Goal: Information Seeking & Learning: Learn about a topic

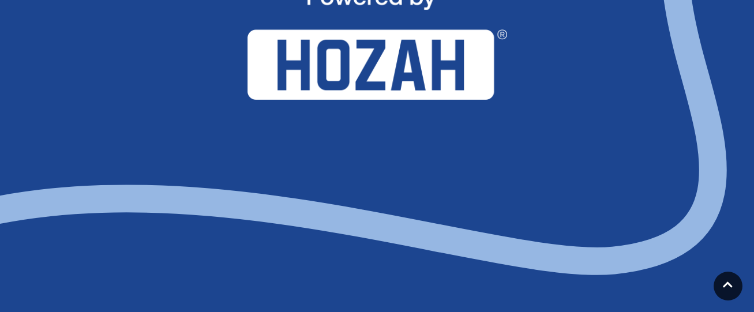
scroll to position [1428, 0]
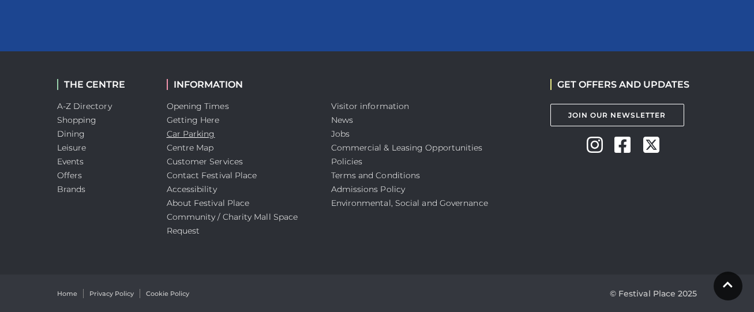
click at [200, 137] on link "Car Parking" at bounding box center [191, 134] width 48 height 10
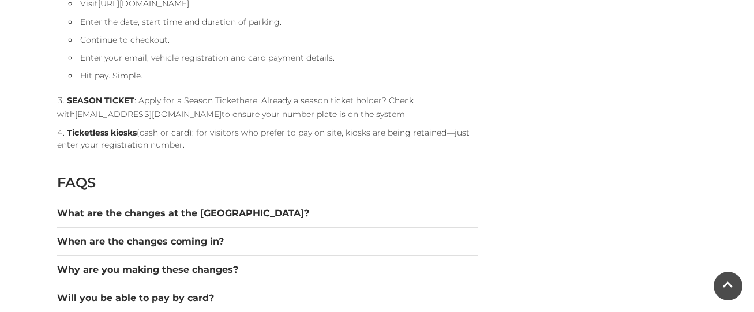
scroll to position [1500, 0]
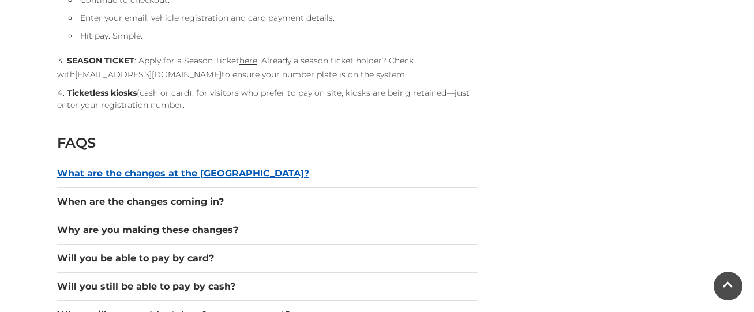
click at [195, 176] on button "What are the changes at the [GEOGRAPHIC_DATA]?" at bounding box center [267, 174] width 421 height 14
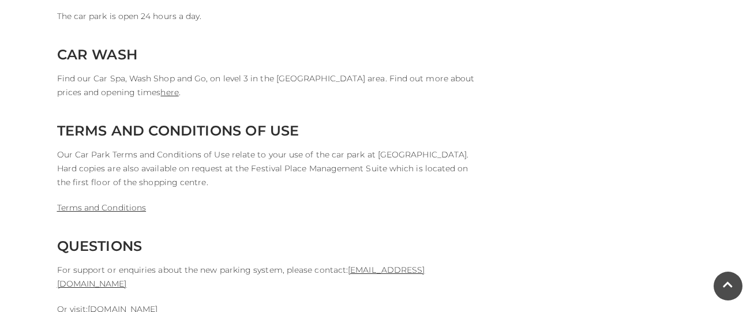
scroll to position [3288, 0]
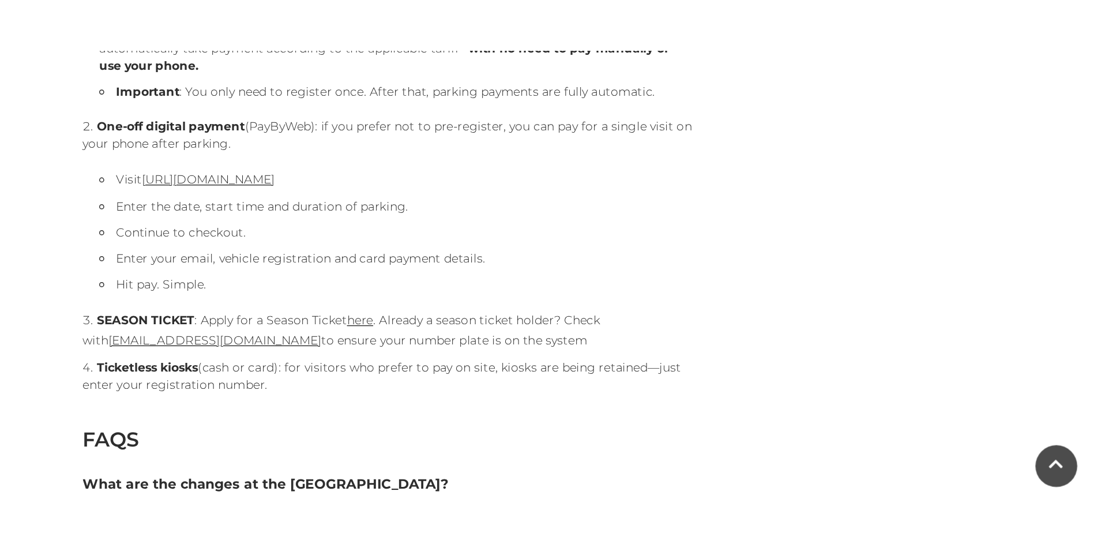
scroll to position [1384, 0]
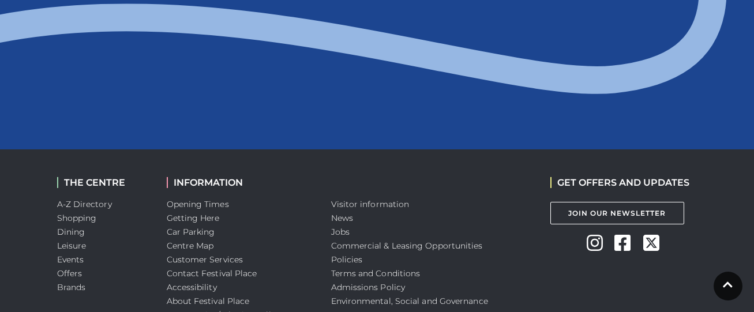
scroll to position [1384, 0]
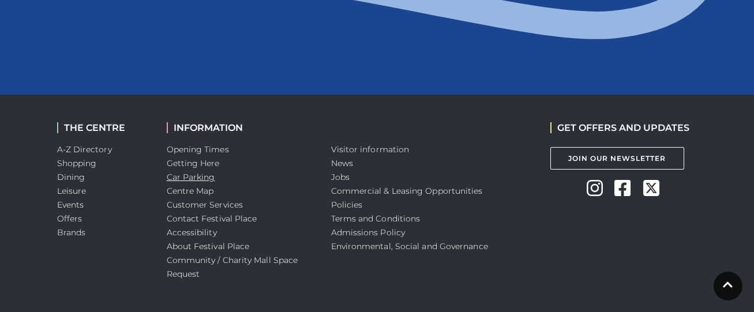
click at [210, 175] on link "Car Parking" at bounding box center [191, 177] width 48 height 10
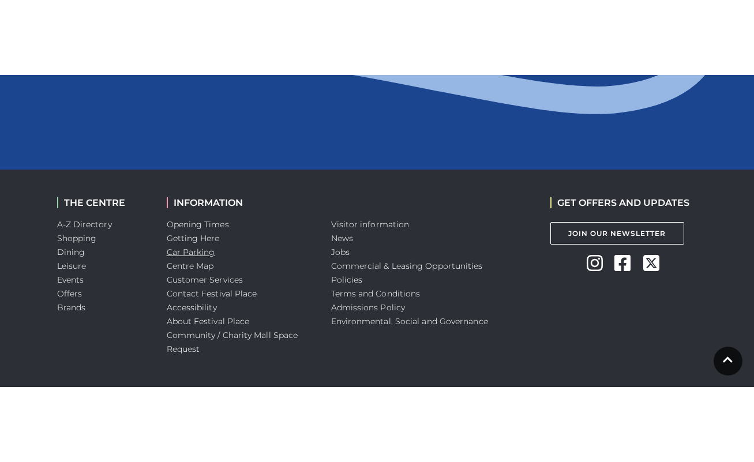
scroll to position [1278, 0]
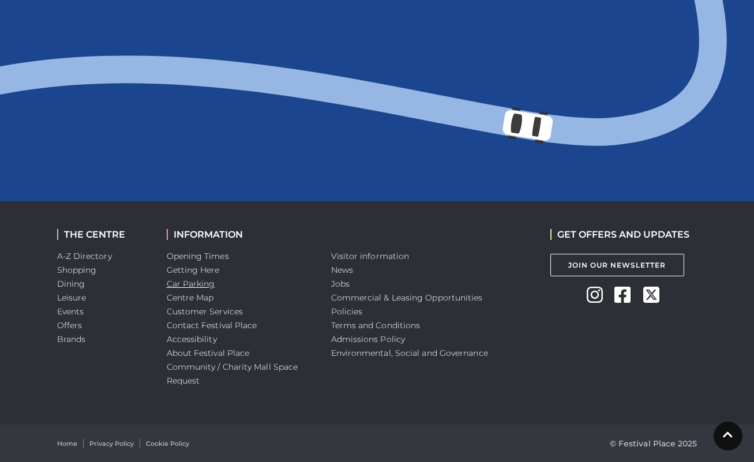
click at [198, 284] on link "Car Parking" at bounding box center [191, 284] width 48 height 10
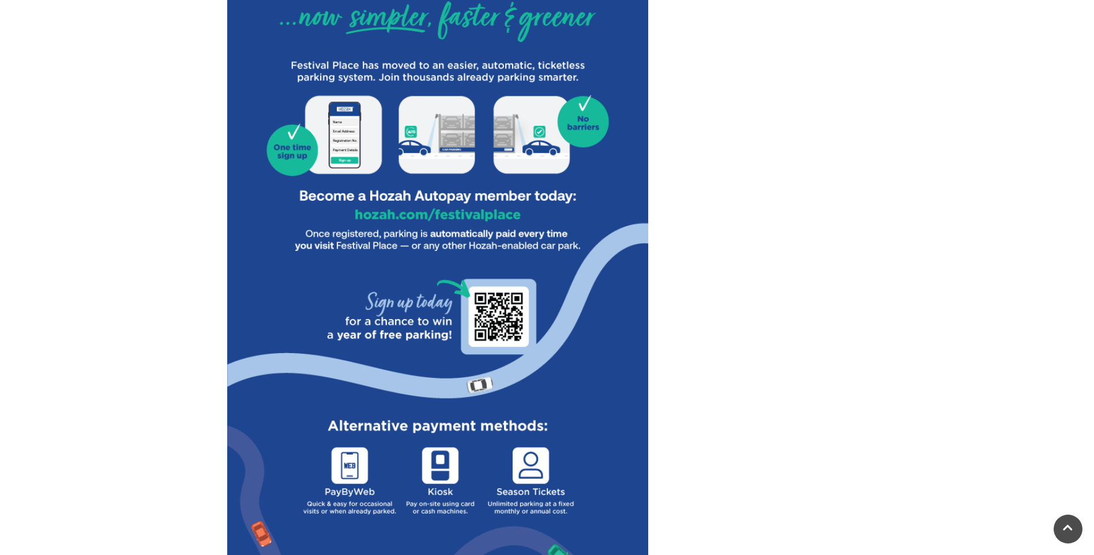
scroll to position [635, 0]
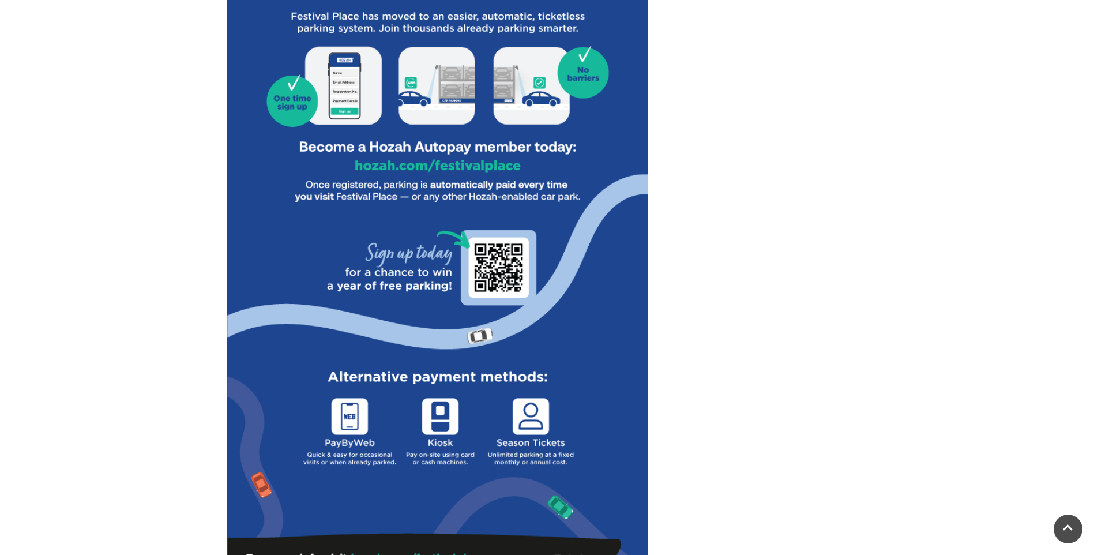
drag, startPoint x: 1094, startPoint y: 157, endPoint x: 1101, endPoint y: 239, distance: 82.2
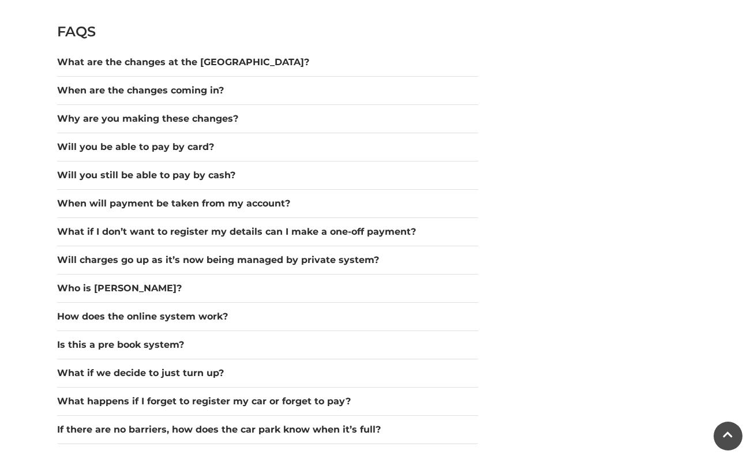
scroll to position [1590, 0]
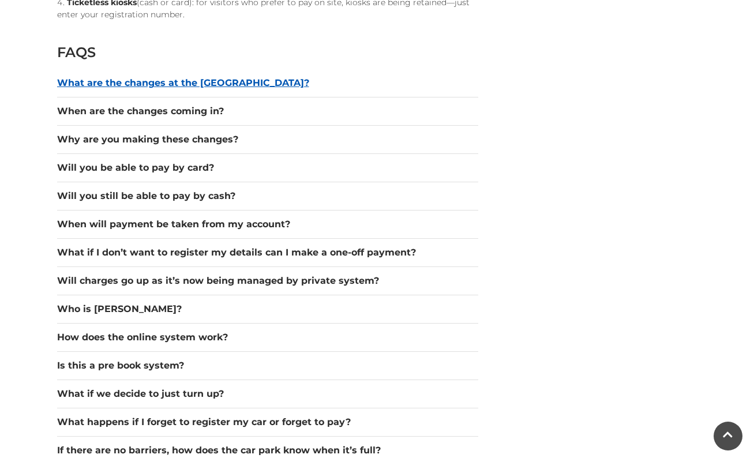
click at [168, 83] on button "What are the changes at the [GEOGRAPHIC_DATA]?" at bounding box center [267, 83] width 421 height 14
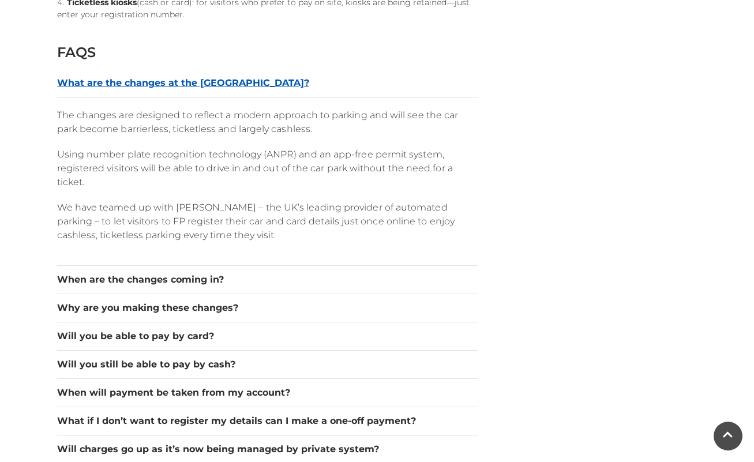
click at [168, 83] on button "What are the changes at the [GEOGRAPHIC_DATA]?" at bounding box center [267, 83] width 421 height 14
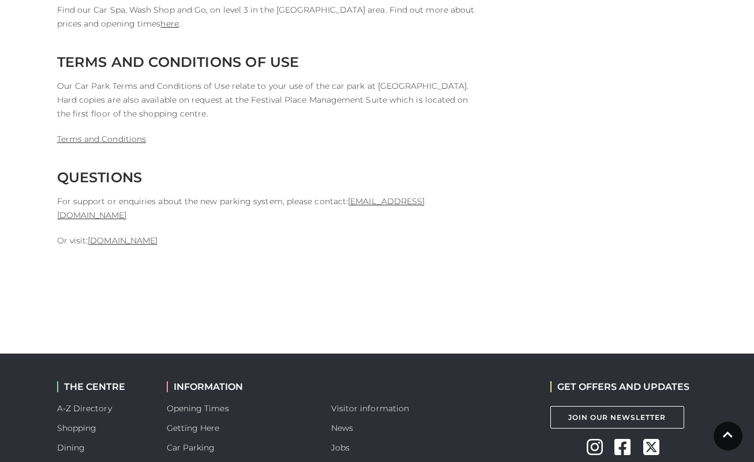
scroll to position [2975, 0]
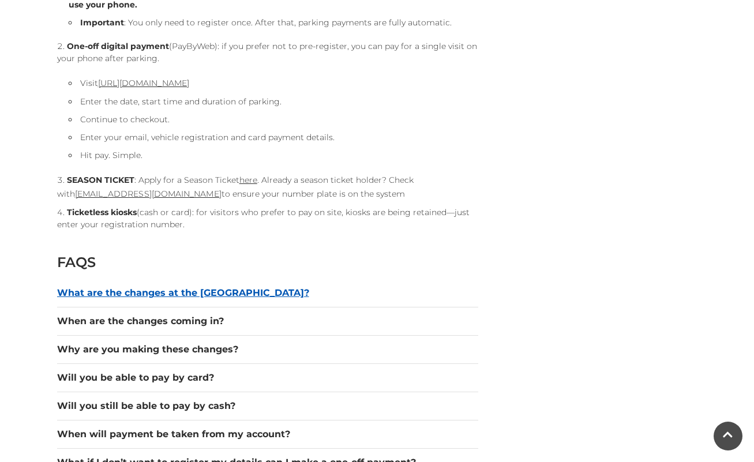
scroll to position [1384, 0]
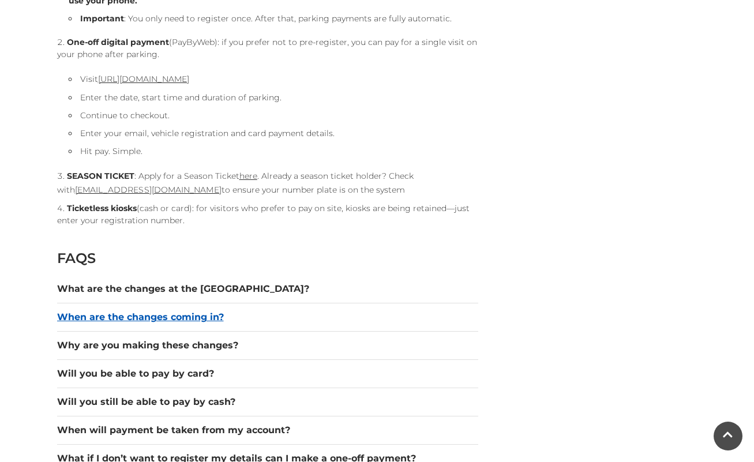
click at [189, 316] on button "When are the changes coming in?" at bounding box center [267, 317] width 421 height 14
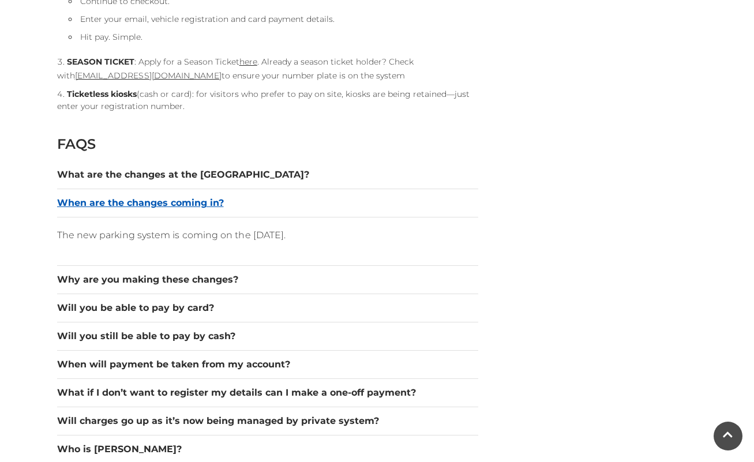
scroll to position [1500, 0]
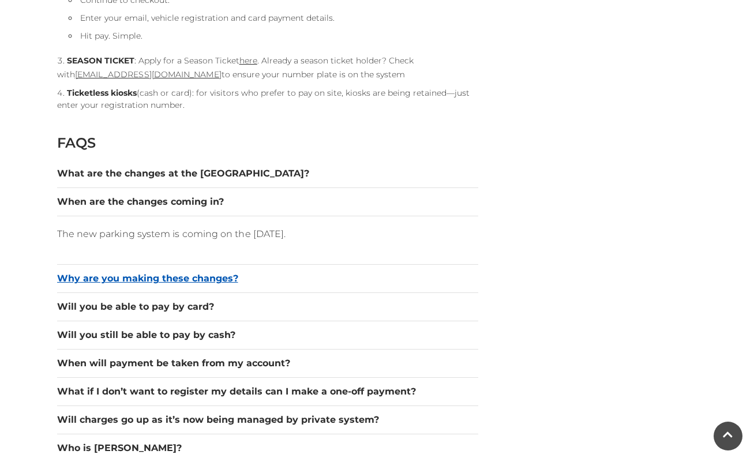
click at [188, 279] on button "Why are you making these changes?" at bounding box center [267, 279] width 421 height 14
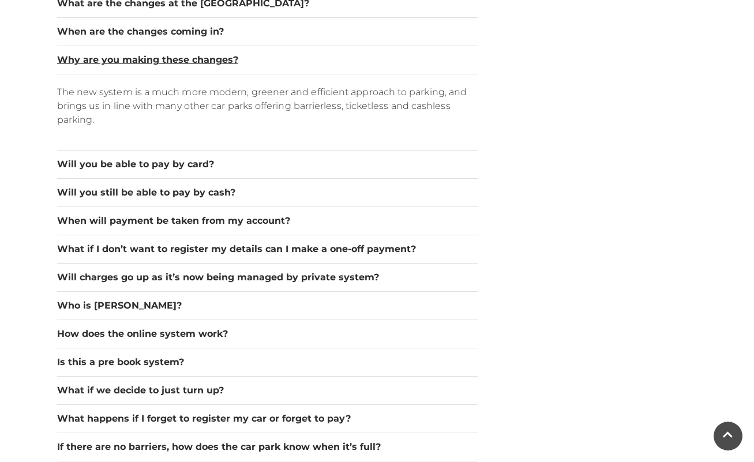
scroll to position [1673, 0]
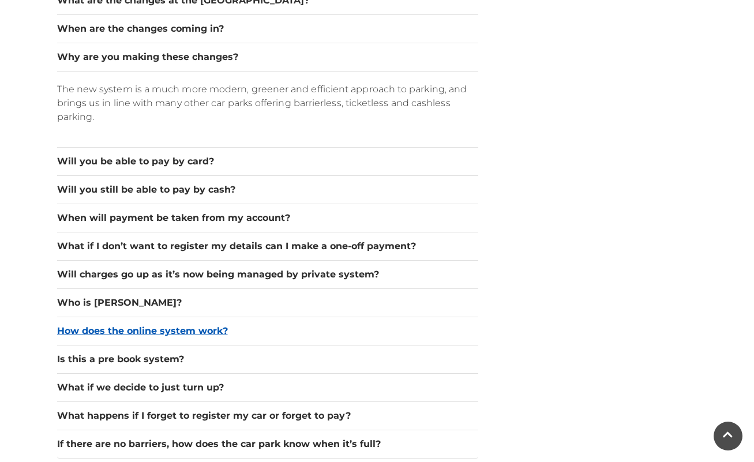
click at [160, 331] on button "How does the online system work?" at bounding box center [267, 331] width 421 height 14
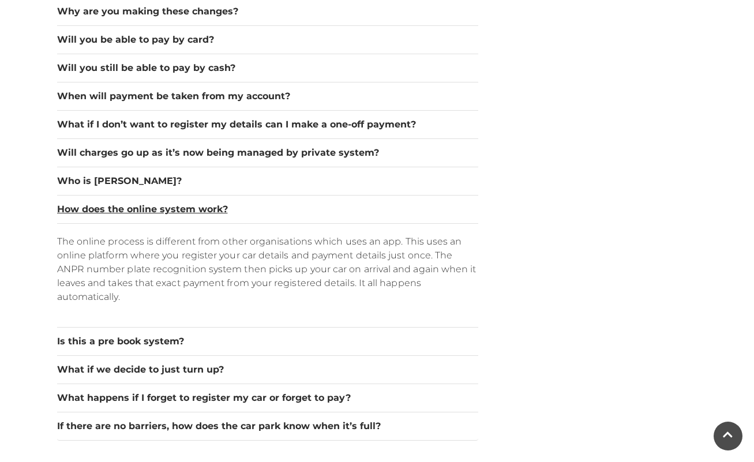
scroll to position [1961, 0]
